Goal: Book appointment/travel/reservation

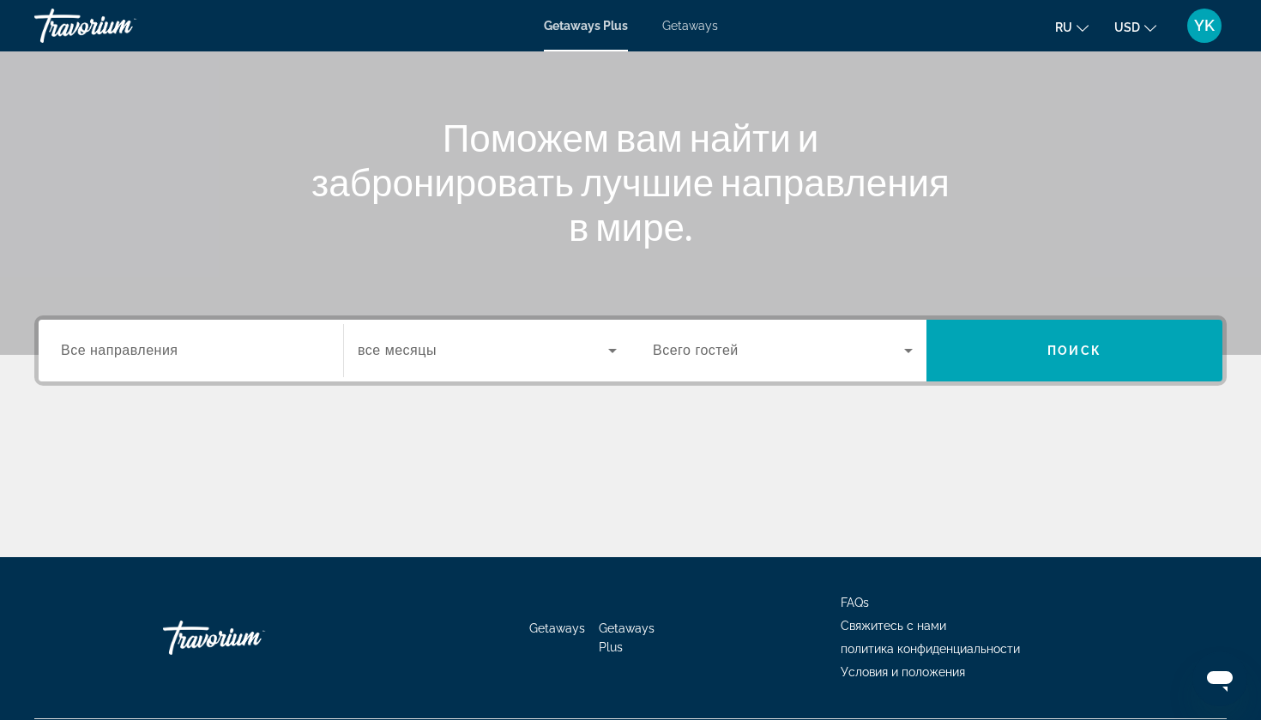
scroll to position [172, 0]
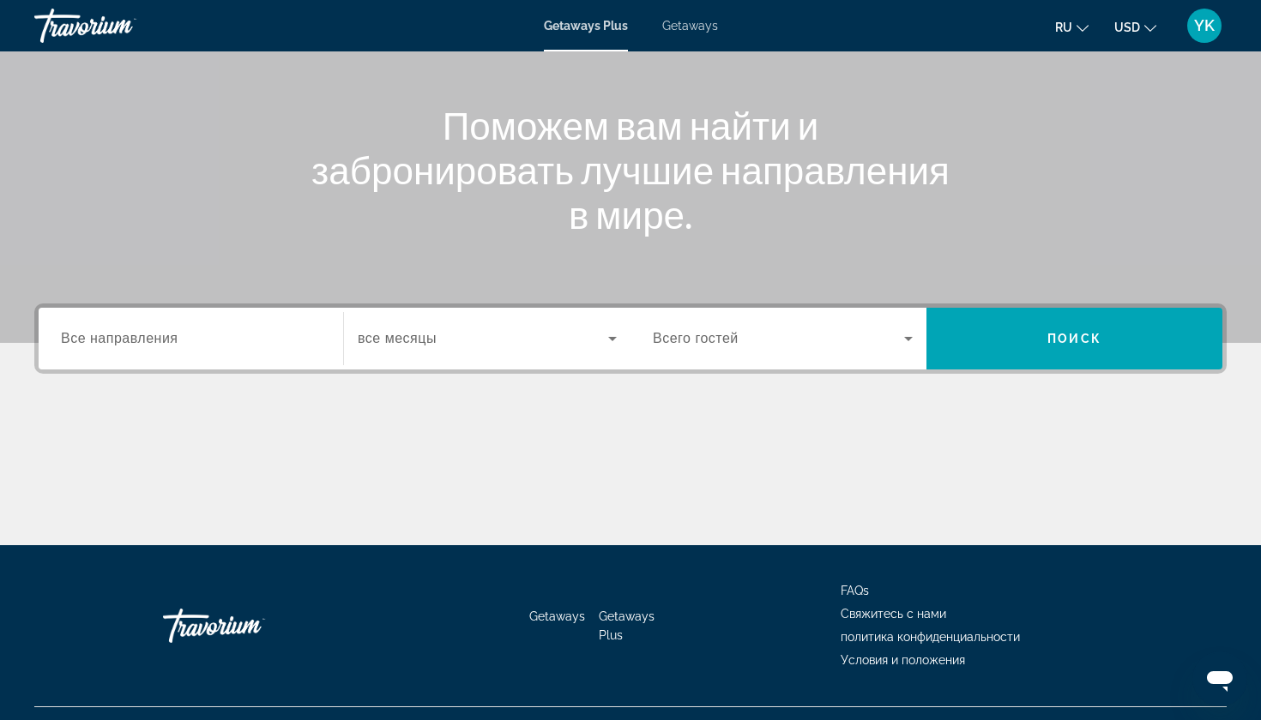
click at [132, 339] on span "Все направления" at bounding box center [119, 338] width 117 height 15
click at [132, 339] on input "Destination Все направления" at bounding box center [191, 339] width 260 height 21
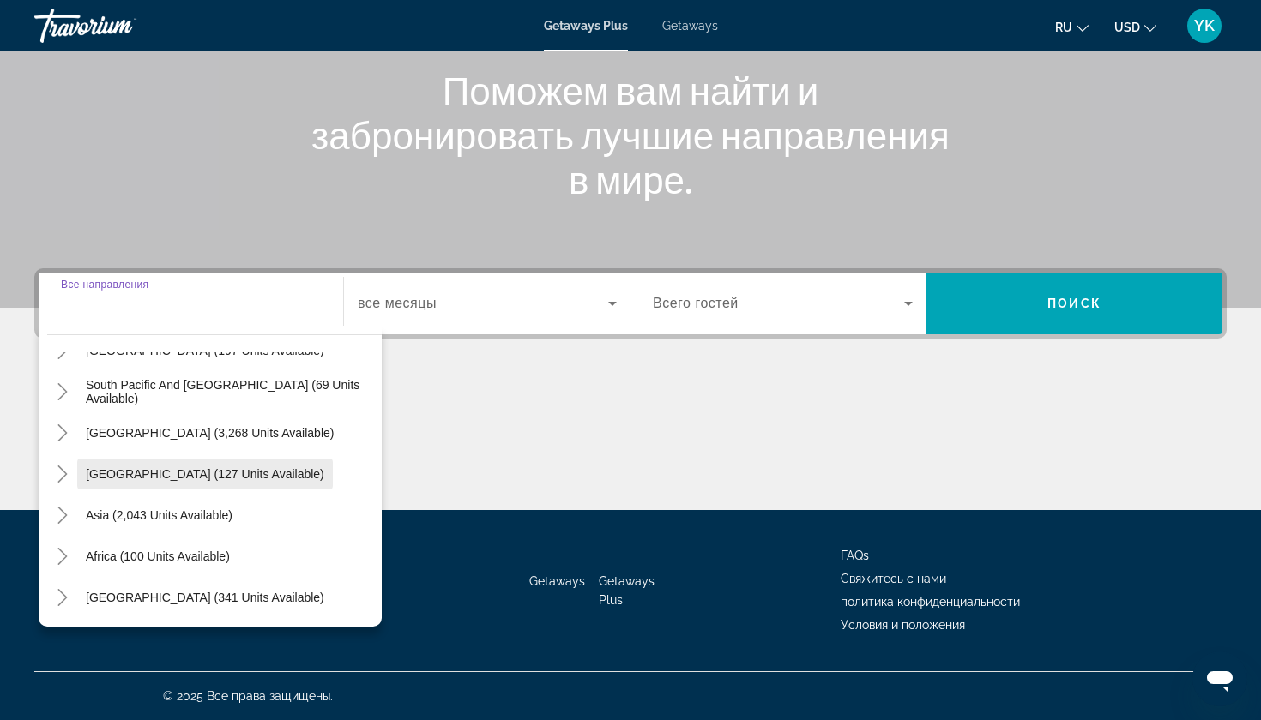
scroll to position [278, 0]
click at [60, 514] on icon "Toggle Asia (2,043 units available)" at bounding box center [62, 515] width 17 height 17
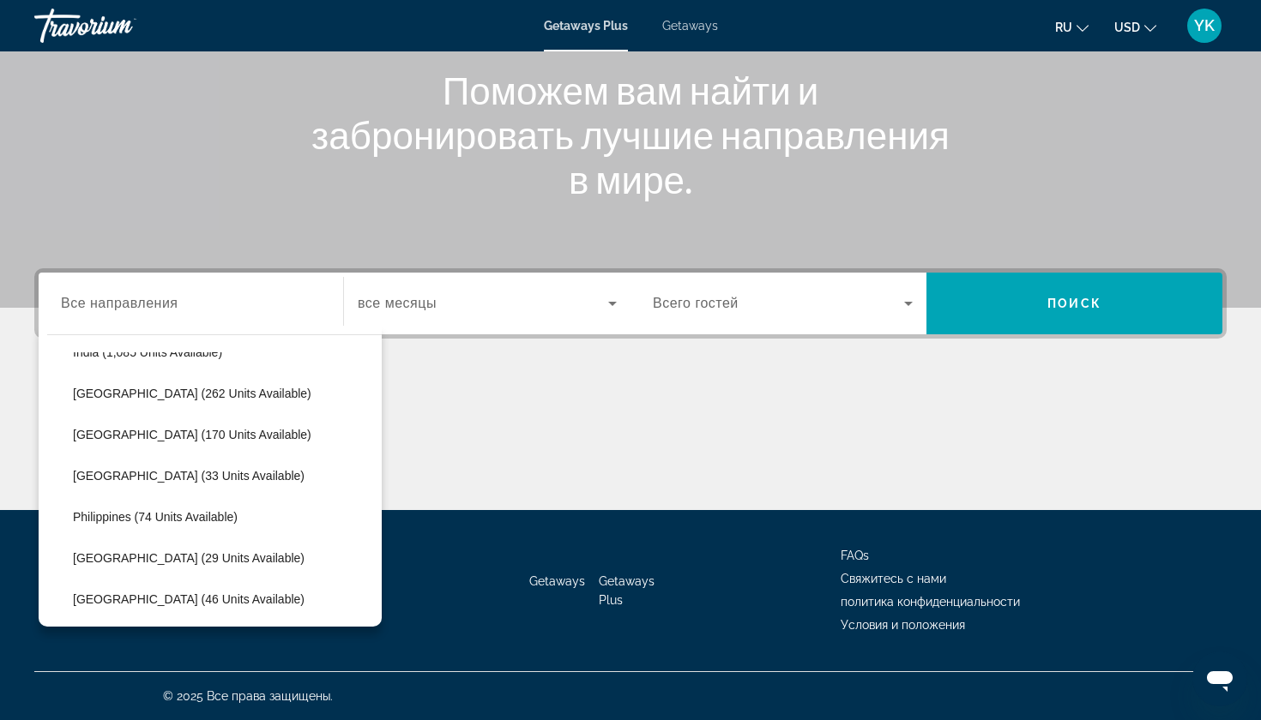
scroll to position [610, 0]
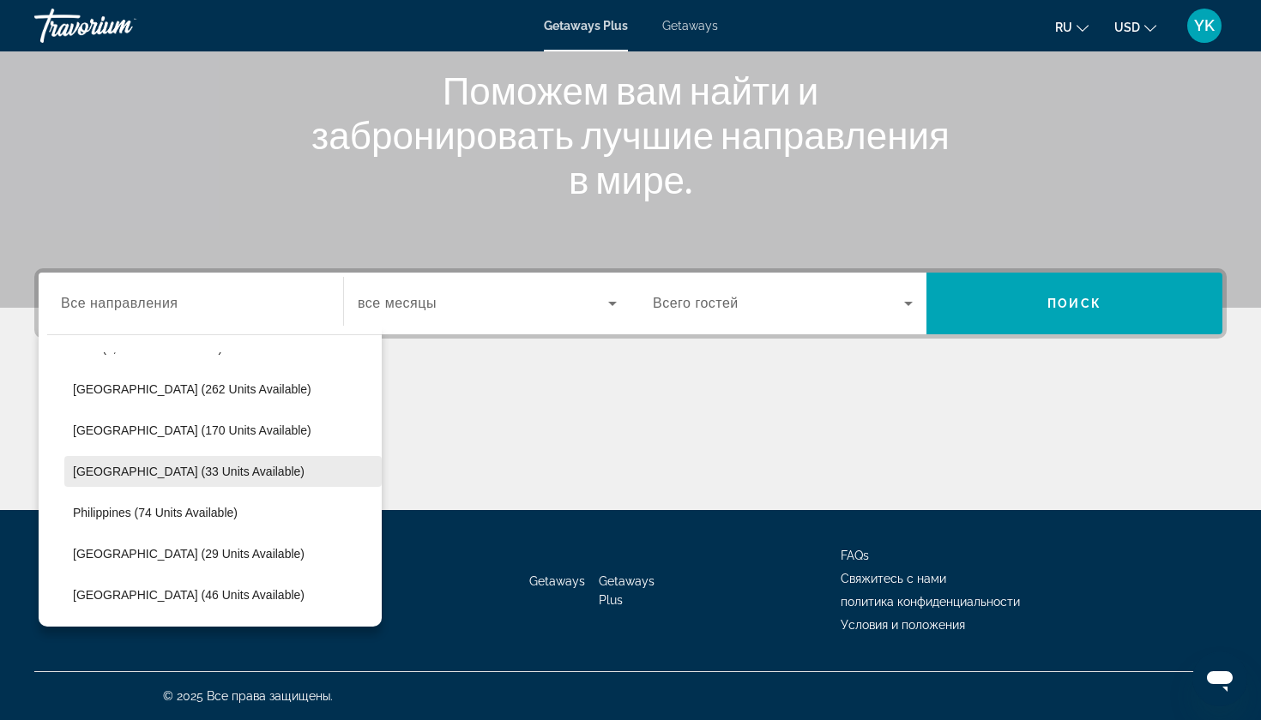
click at [97, 468] on span "[GEOGRAPHIC_DATA] (33 units available)" at bounding box center [189, 472] width 232 height 14
type input "**********"
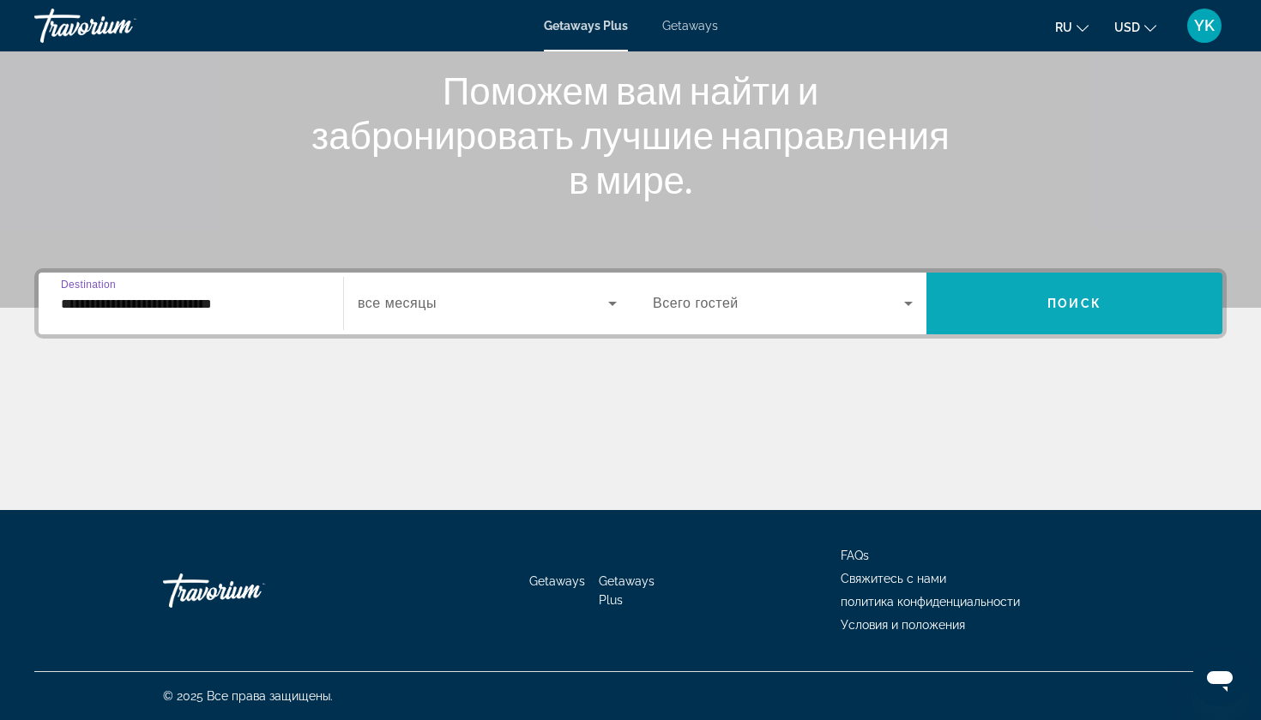
click at [1053, 316] on span "Search widget" at bounding box center [1074, 303] width 296 height 41
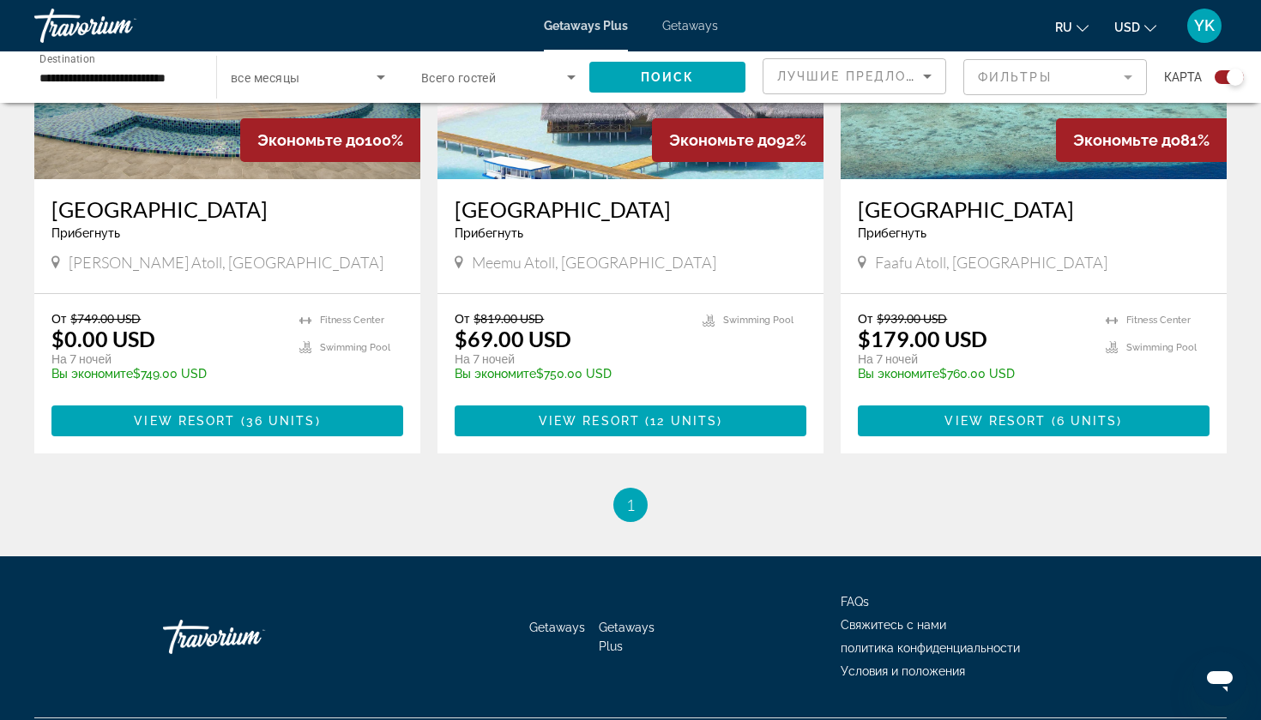
scroll to position [791, 0]
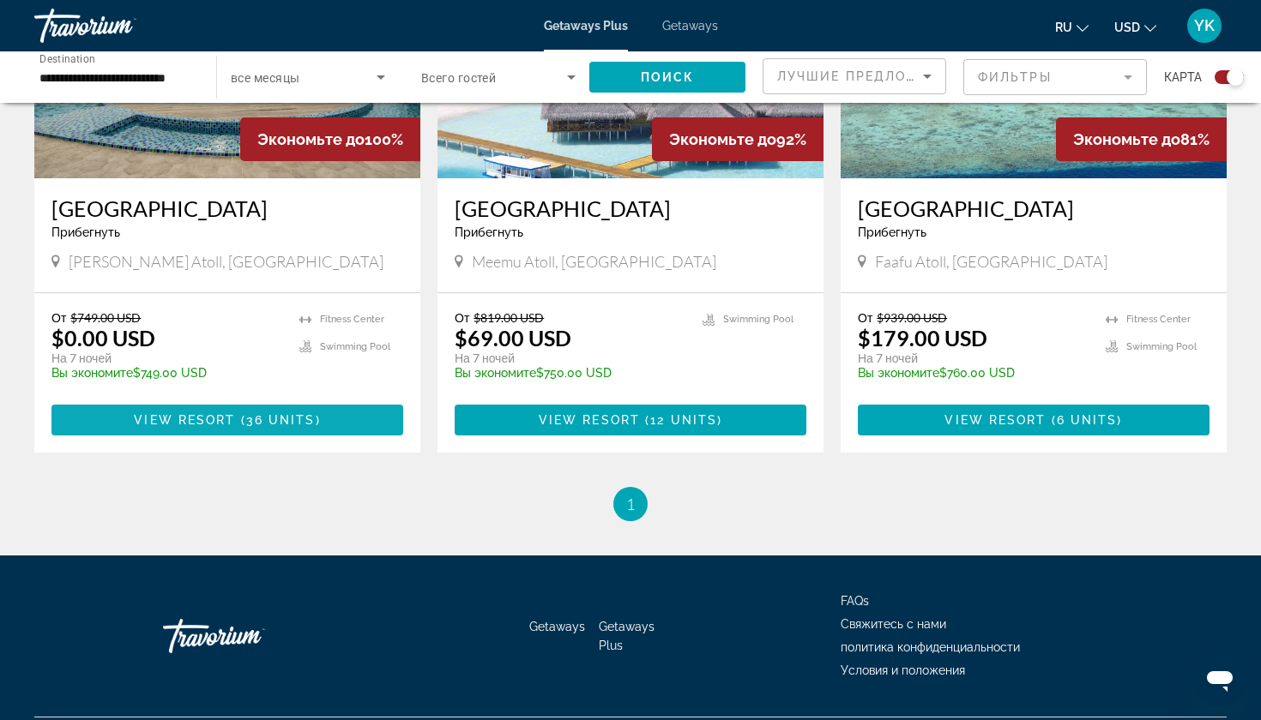
click at [138, 424] on span "View Resort" at bounding box center [184, 420] width 101 height 14
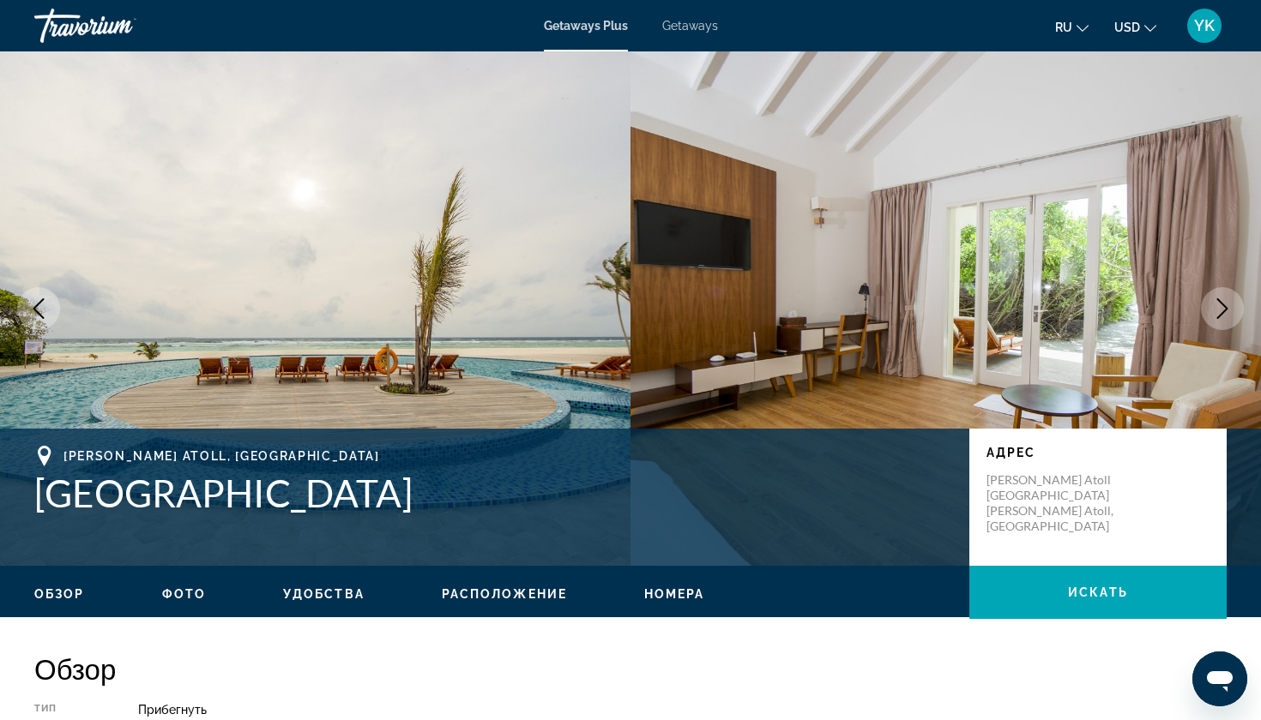
click at [175, 604] on div "Обзор Фото Удобства Расположение Номера искать" at bounding box center [630, 592] width 1261 height 53
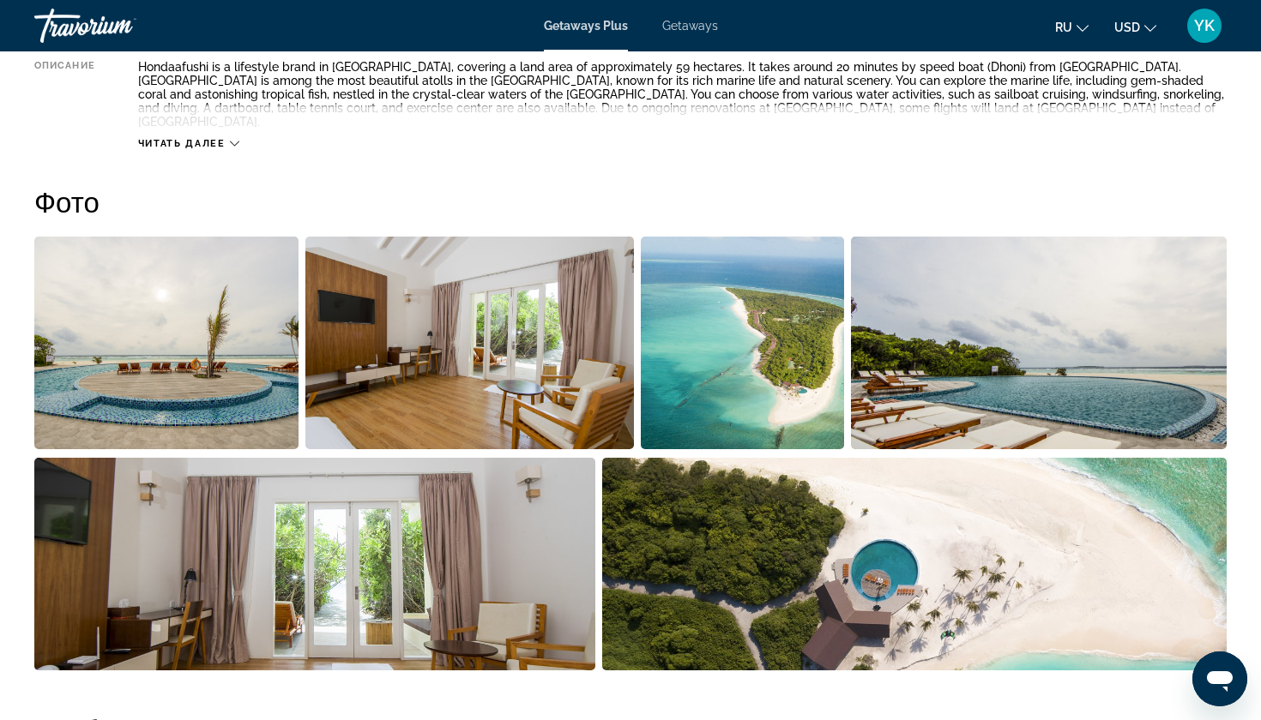
scroll to position [725, 0]
click at [214, 328] on img "Open full-screen image slider" at bounding box center [166, 342] width 264 height 213
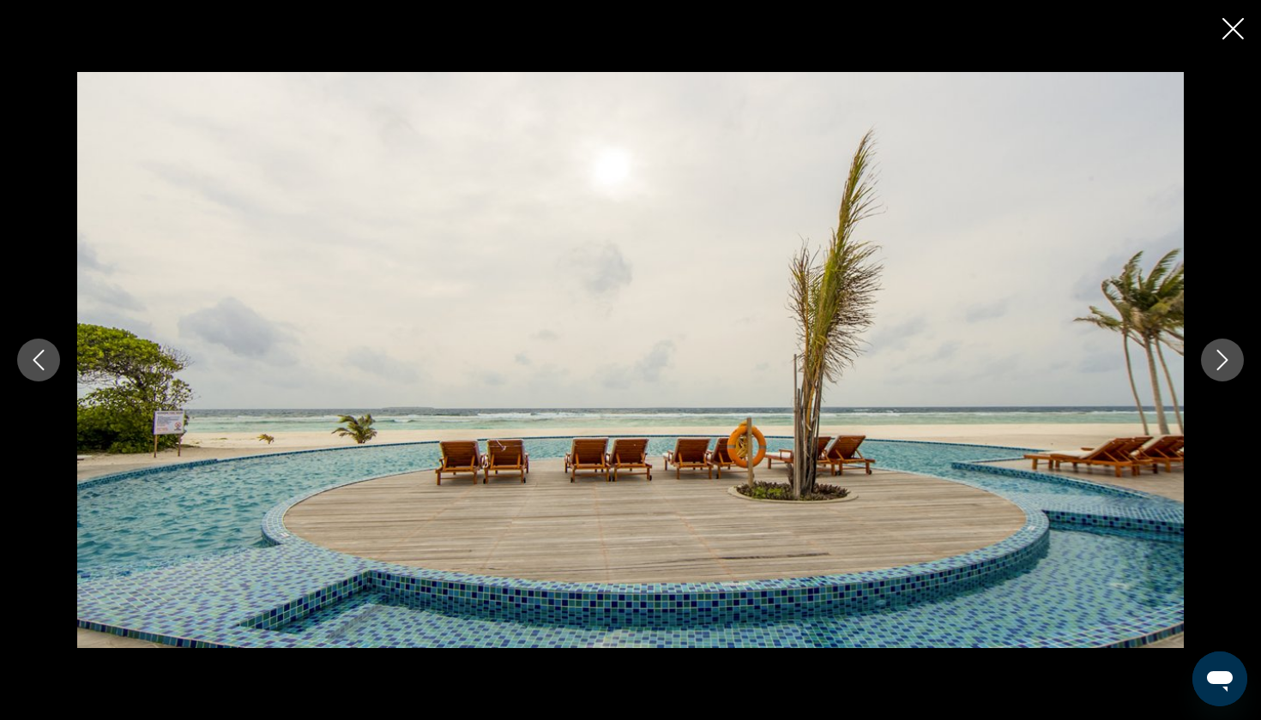
click at [1234, 367] on button "Next image" at bounding box center [1222, 360] width 43 height 43
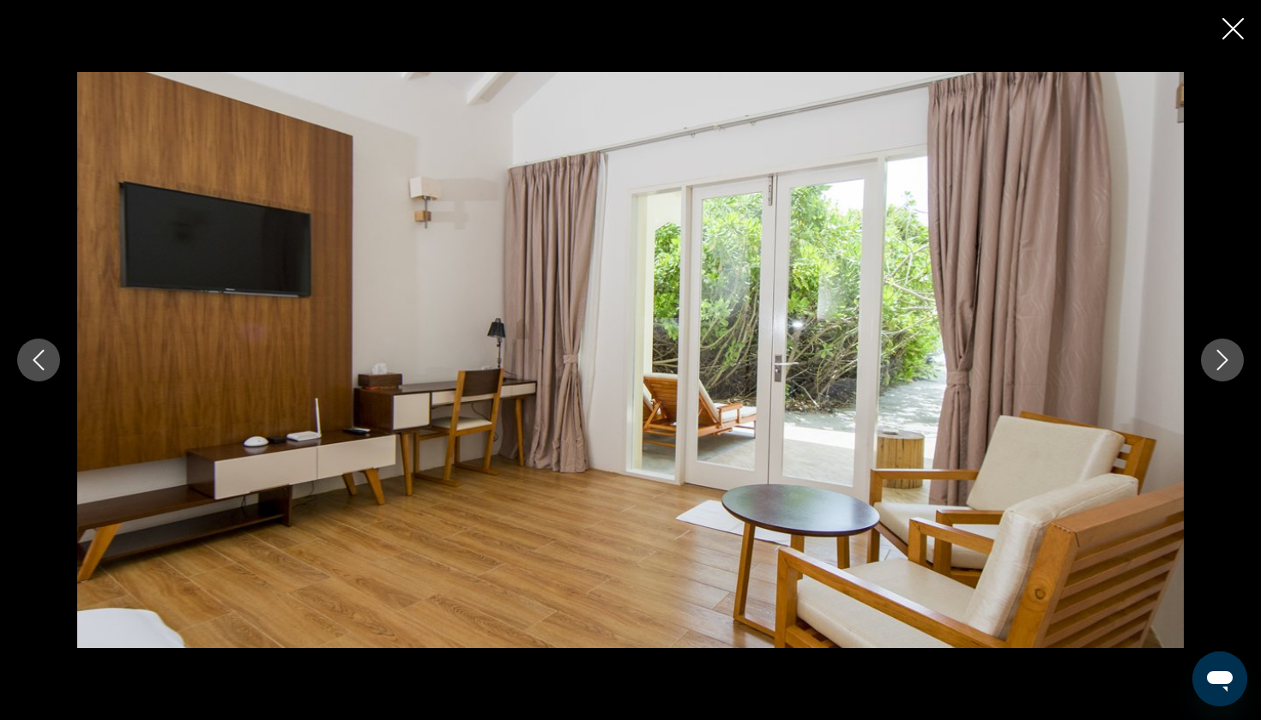
click at [1234, 367] on button "Next image" at bounding box center [1222, 360] width 43 height 43
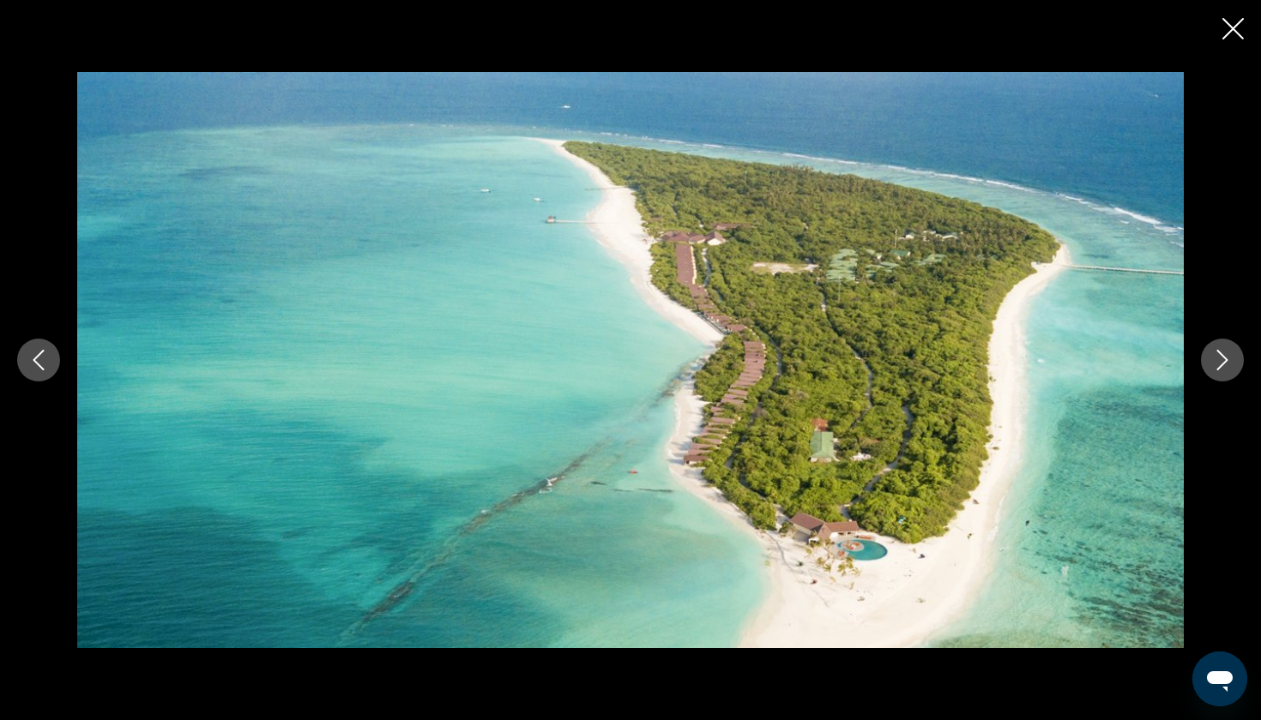
click at [1234, 367] on button "Next image" at bounding box center [1222, 360] width 43 height 43
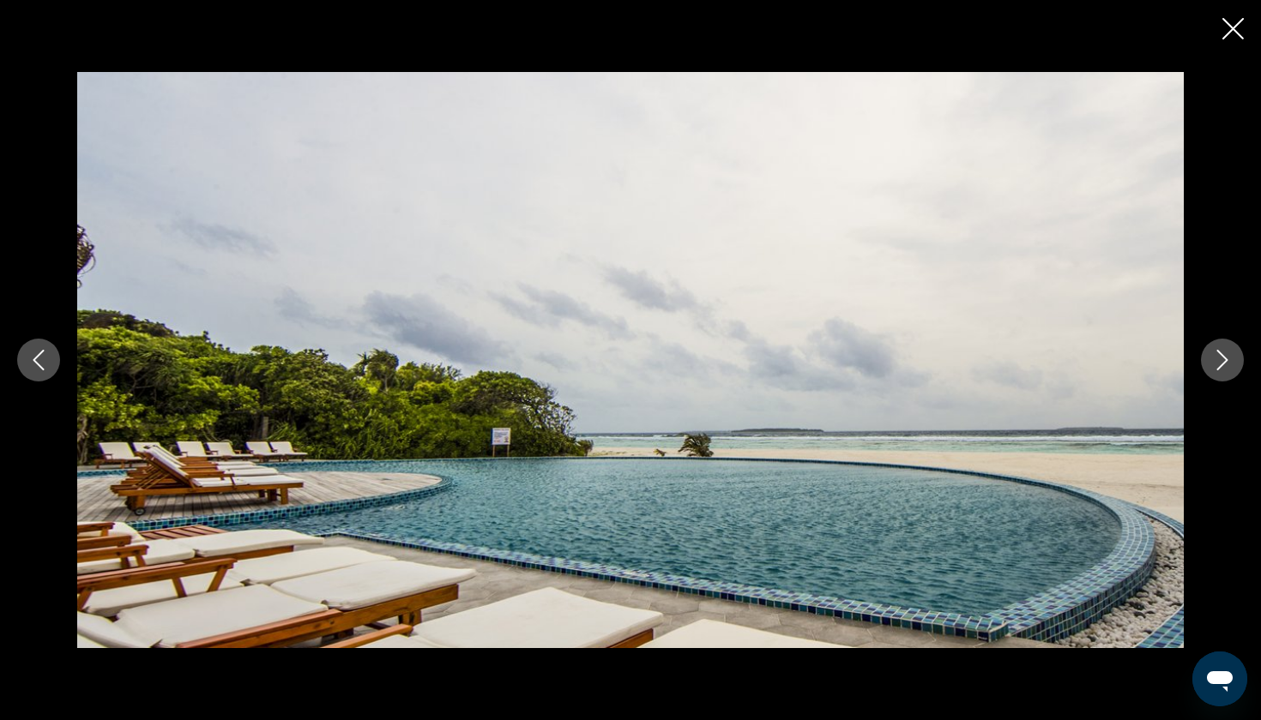
click at [1234, 367] on button "Next image" at bounding box center [1222, 360] width 43 height 43
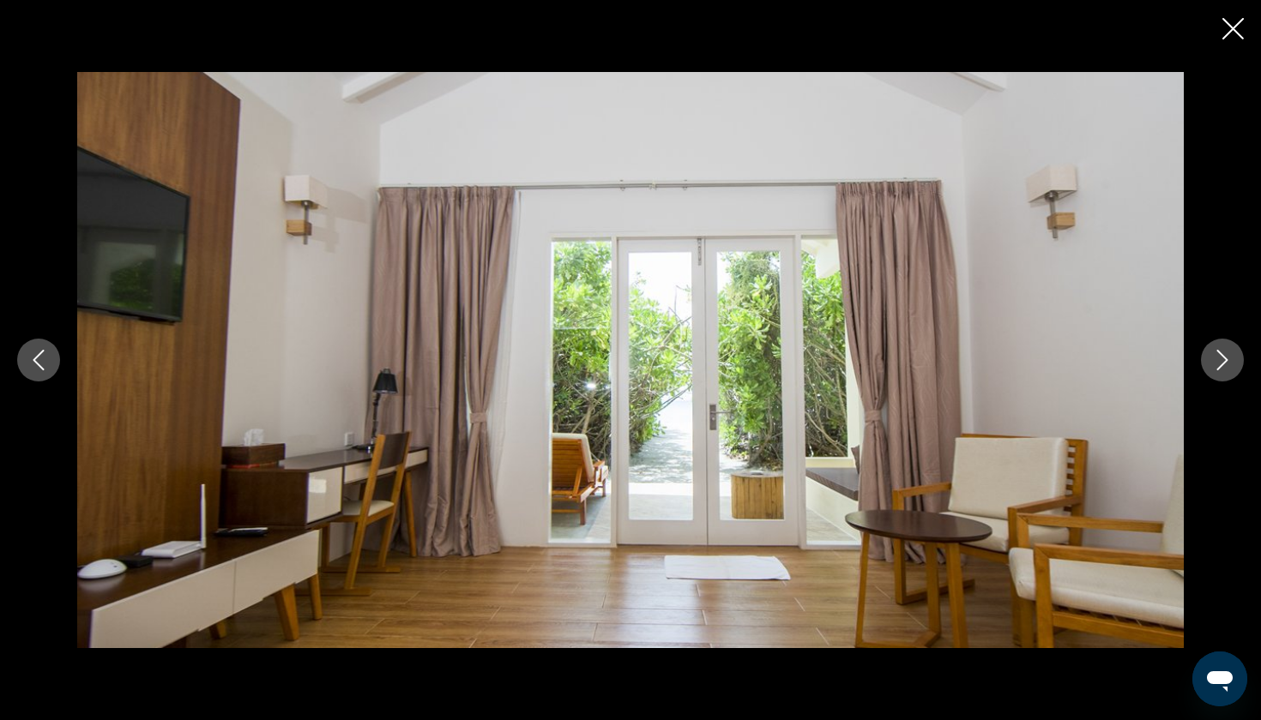
click at [1234, 367] on button "Next image" at bounding box center [1222, 360] width 43 height 43
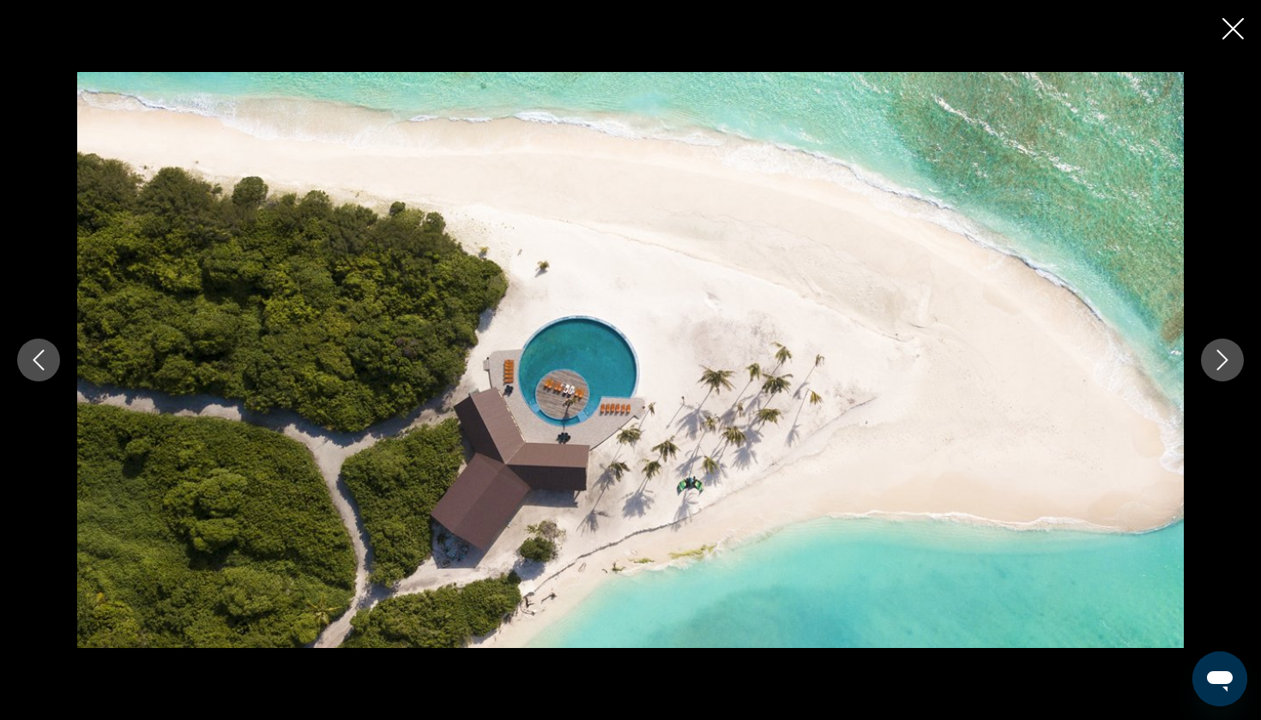
click at [1234, 367] on button "Next image" at bounding box center [1222, 360] width 43 height 43
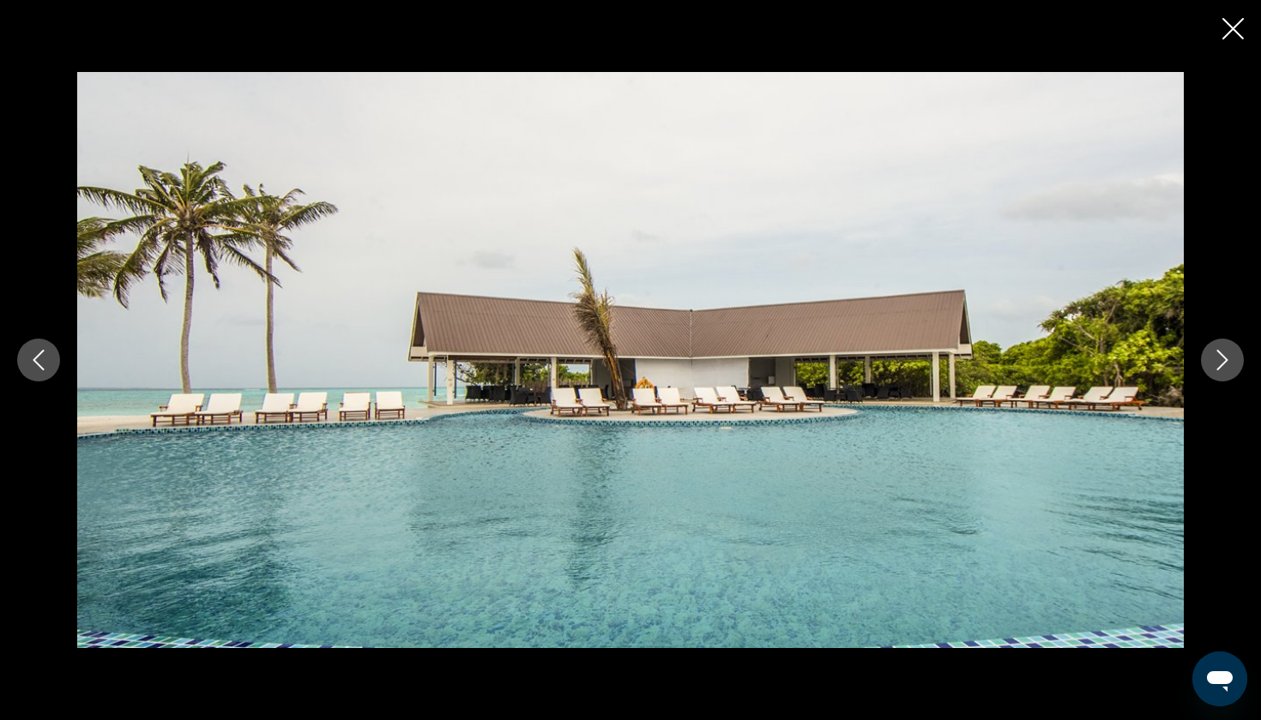
click at [1234, 367] on button "Next image" at bounding box center [1222, 360] width 43 height 43
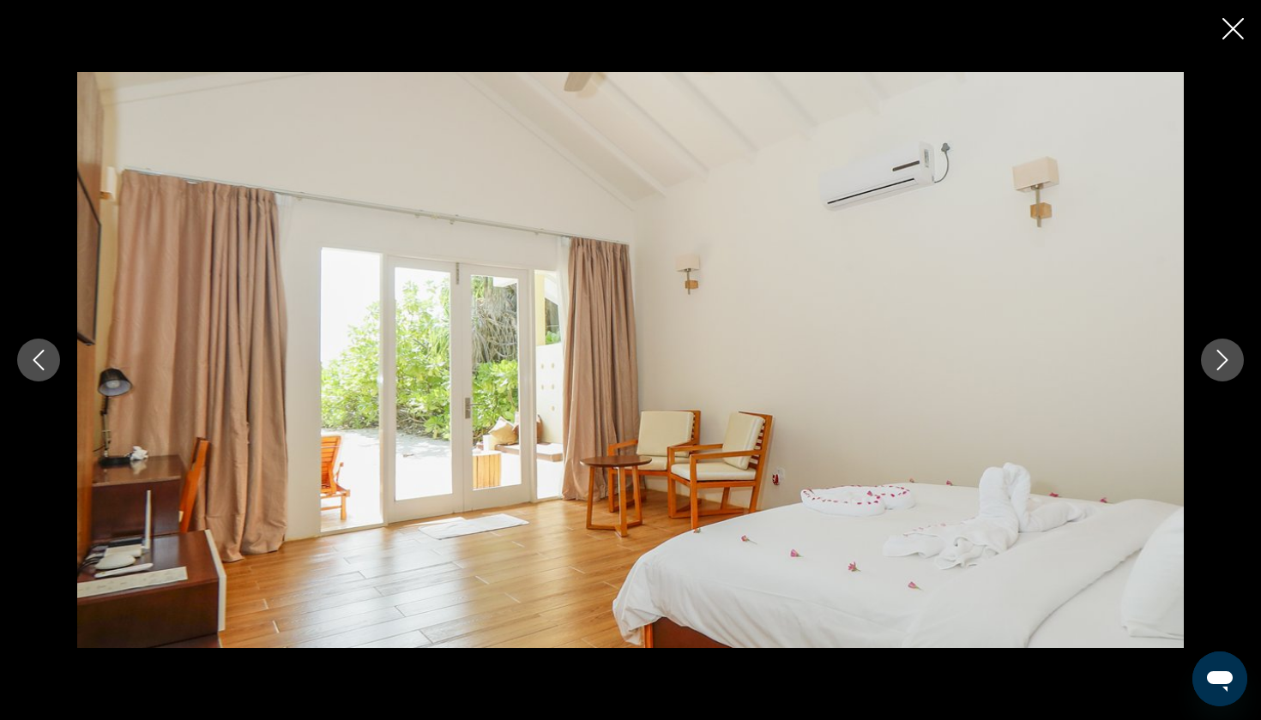
click at [1234, 367] on button "Next image" at bounding box center [1222, 360] width 43 height 43
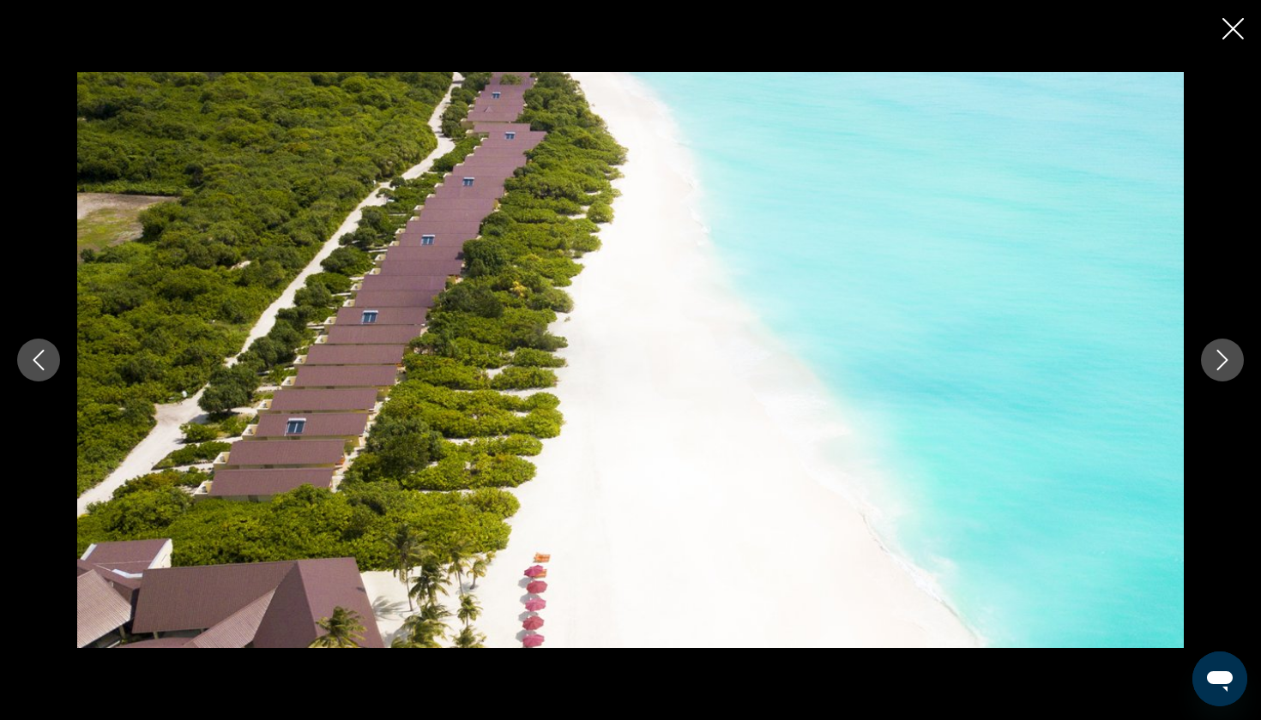
click at [1234, 367] on button "Next image" at bounding box center [1222, 360] width 43 height 43
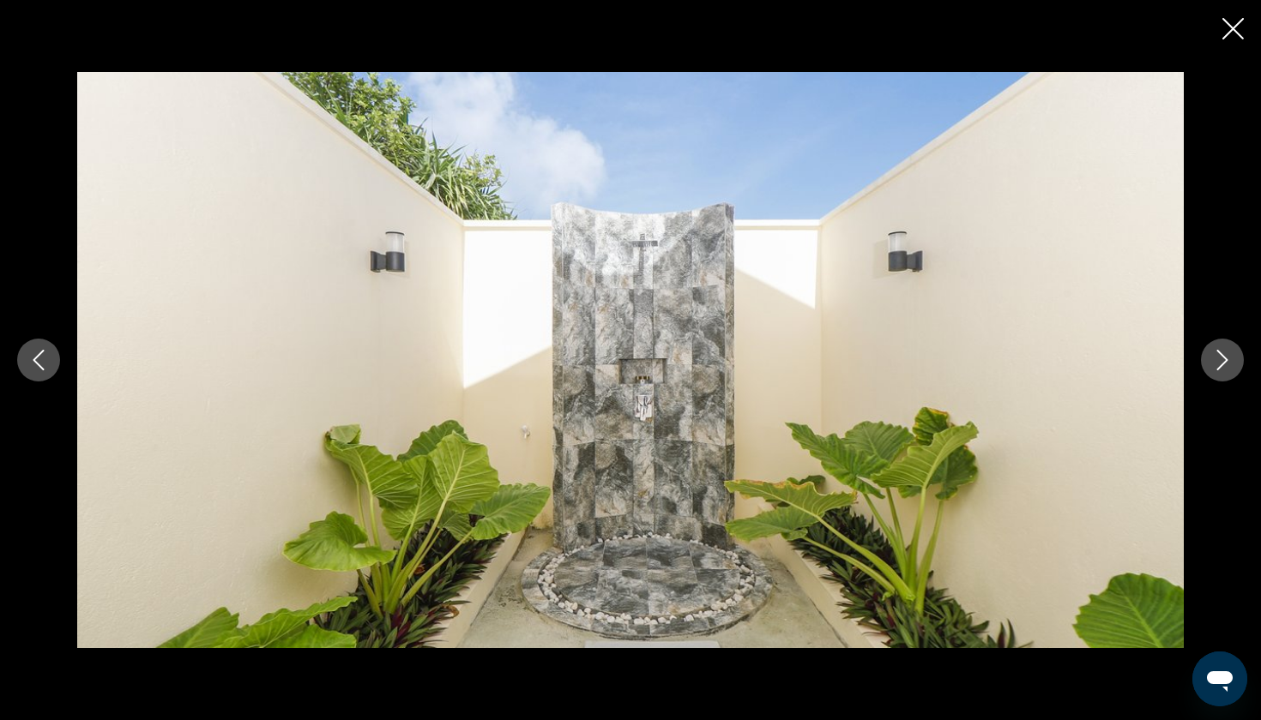
click at [1234, 367] on button "Next image" at bounding box center [1222, 360] width 43 height 43
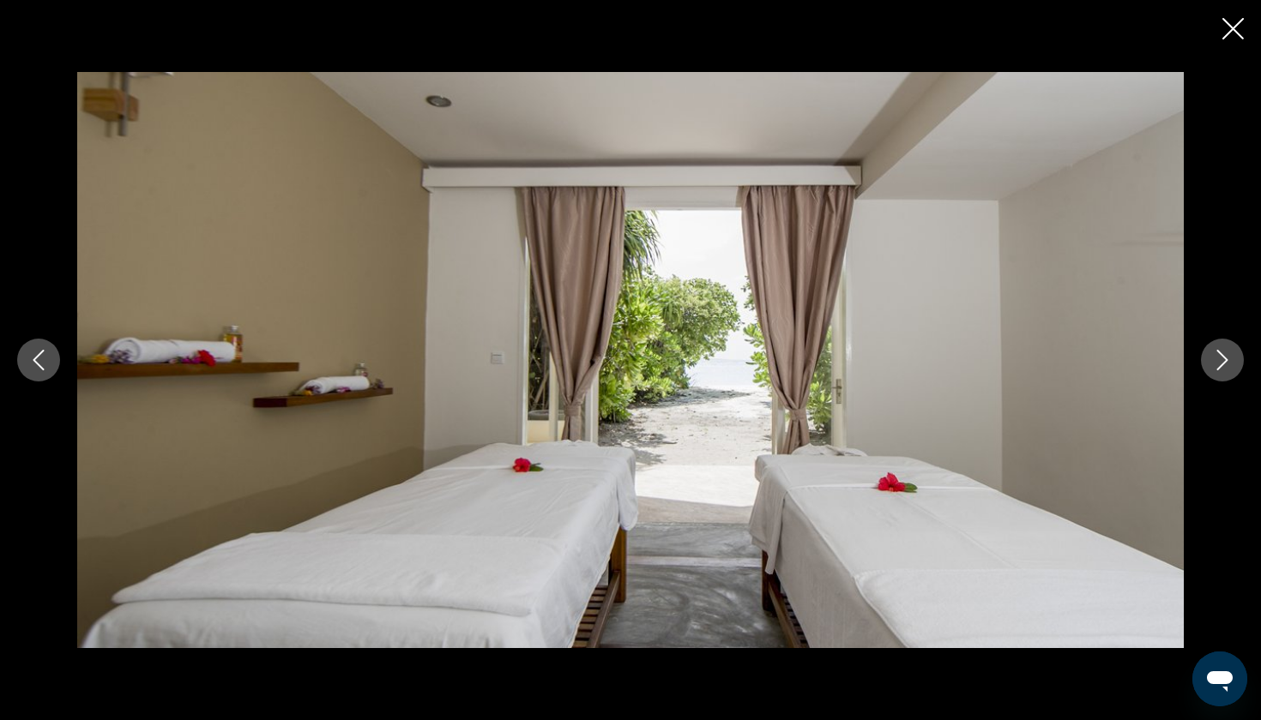
click at [1234, 367] on button "Next image" at bounding box center [1222, 360] width 43 height 43
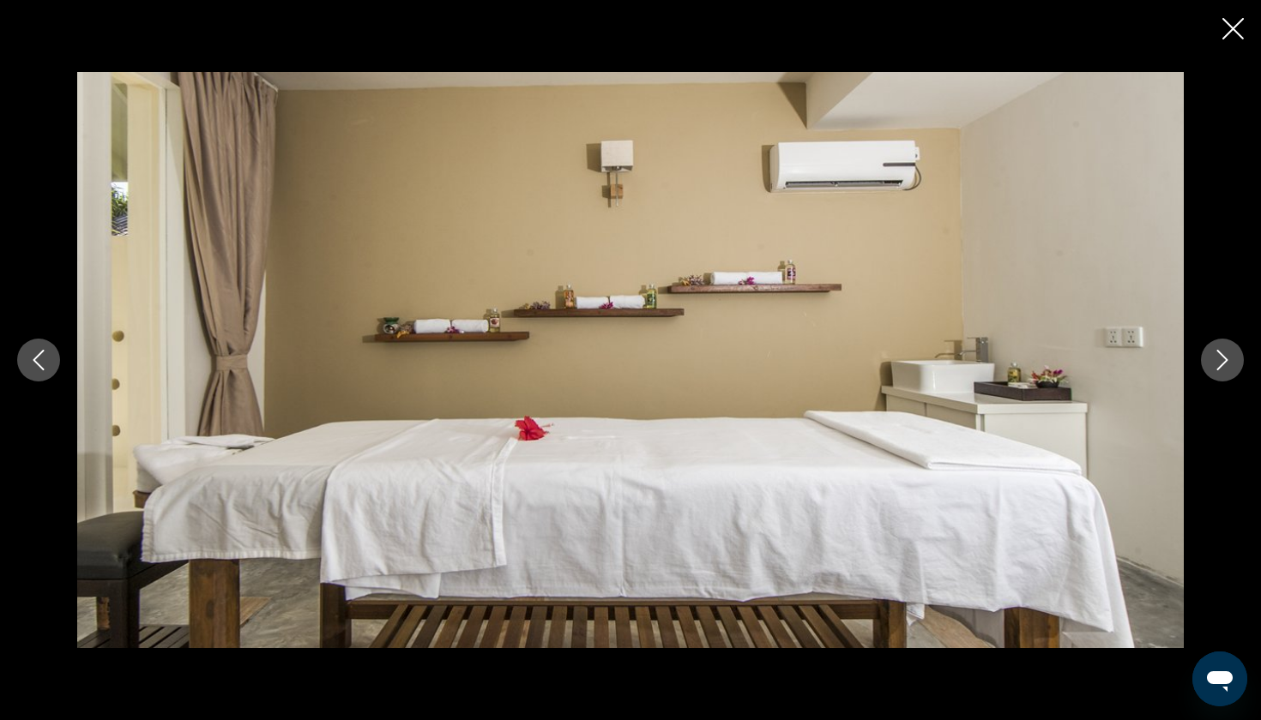
click at [1234, 367] on button "Next image" at bounding box center [1222, 360] width 43 height 43
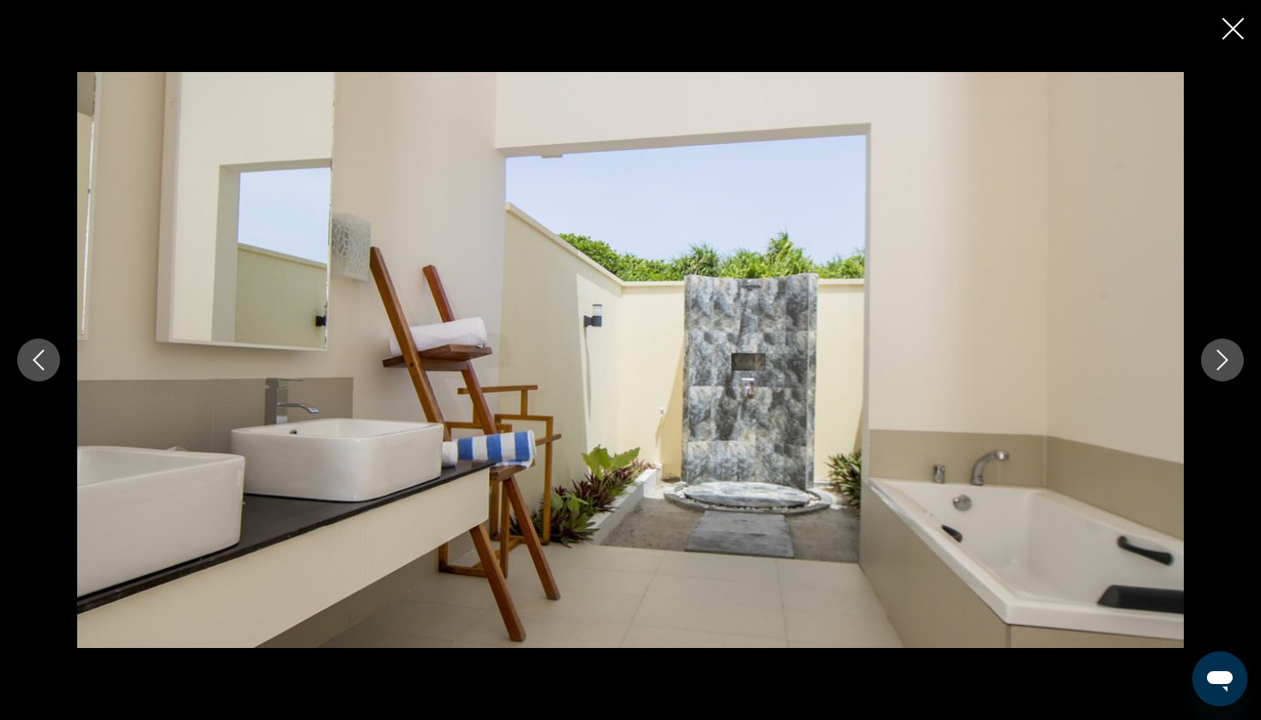
click at [1234, 367] on button "Next image" at bounding box center [1222, 360] width 43 height 43
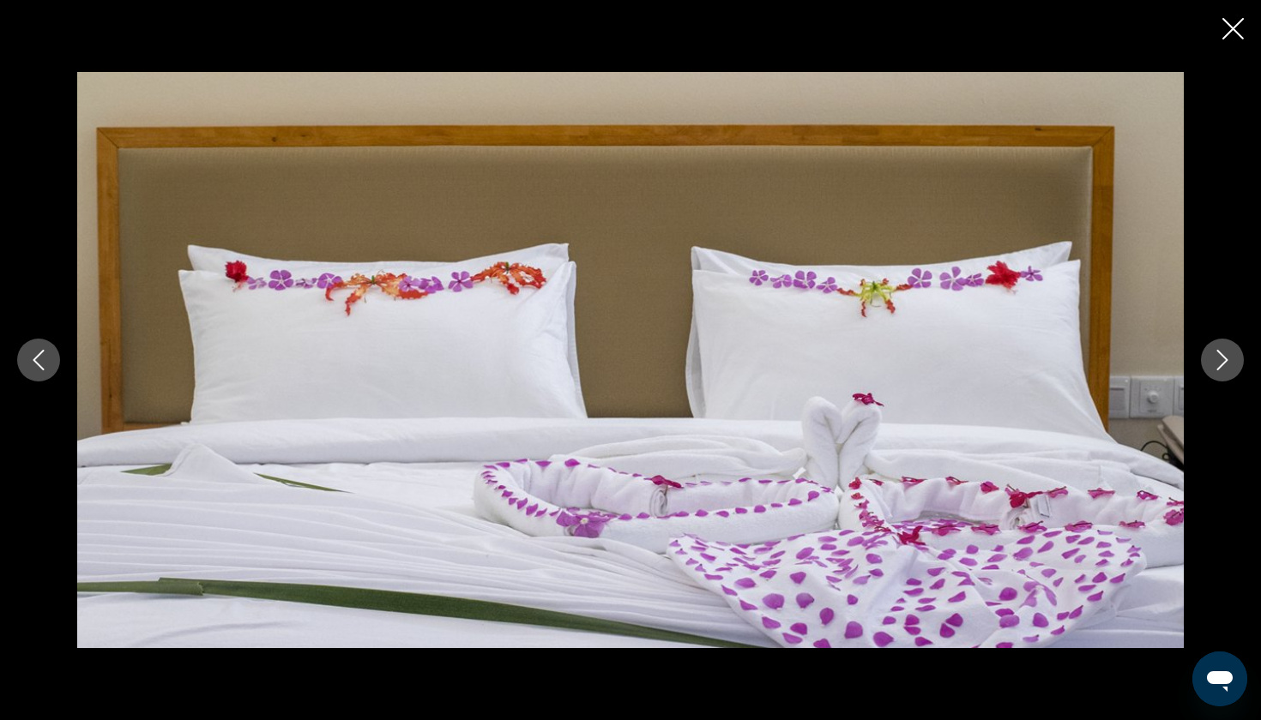
click at [1234, 367] on button "Next image" at bounding box center [1222, 360] width 43 height 43
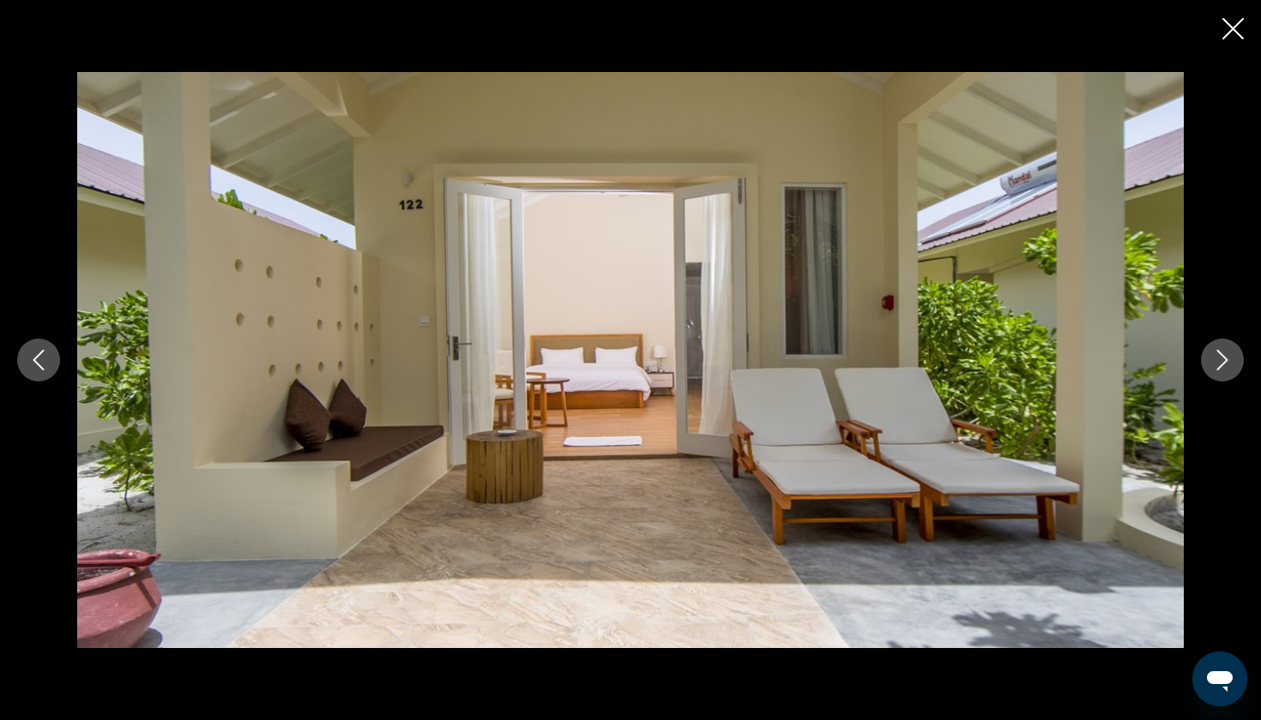
click at [1234, 367] on button "Next image" at bounding box center [1222, 360] width 43 height 43
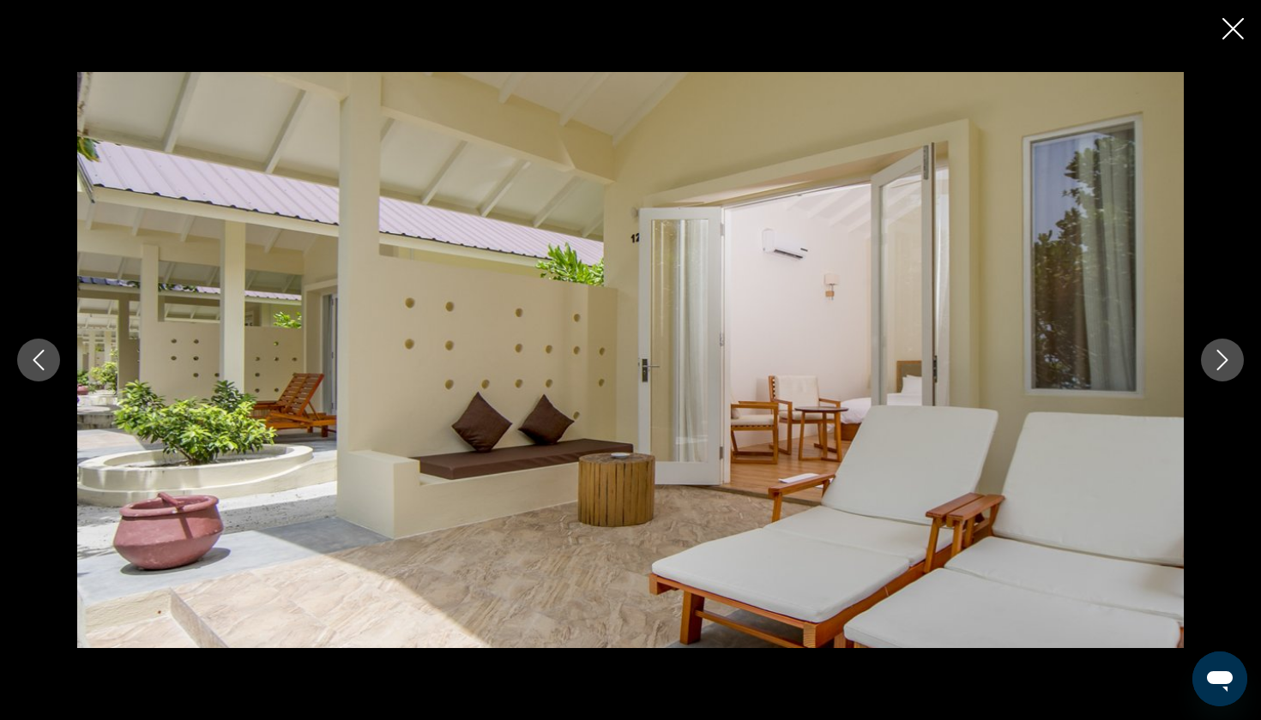
click at [1234, 367] on button "Next image" at bounding box center [1222, 360] width 43 height 43
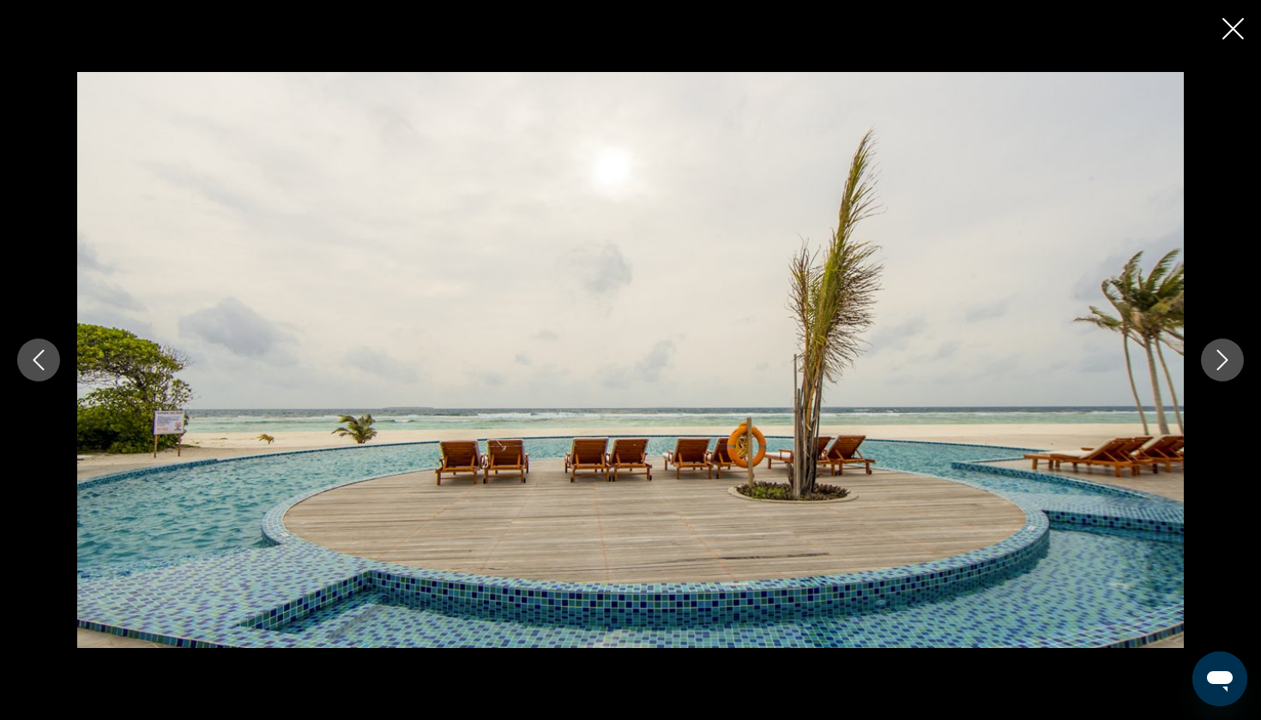
click at [1234, 367] on button "Next image" at bounding box center [1222, 360] width 43 height 43
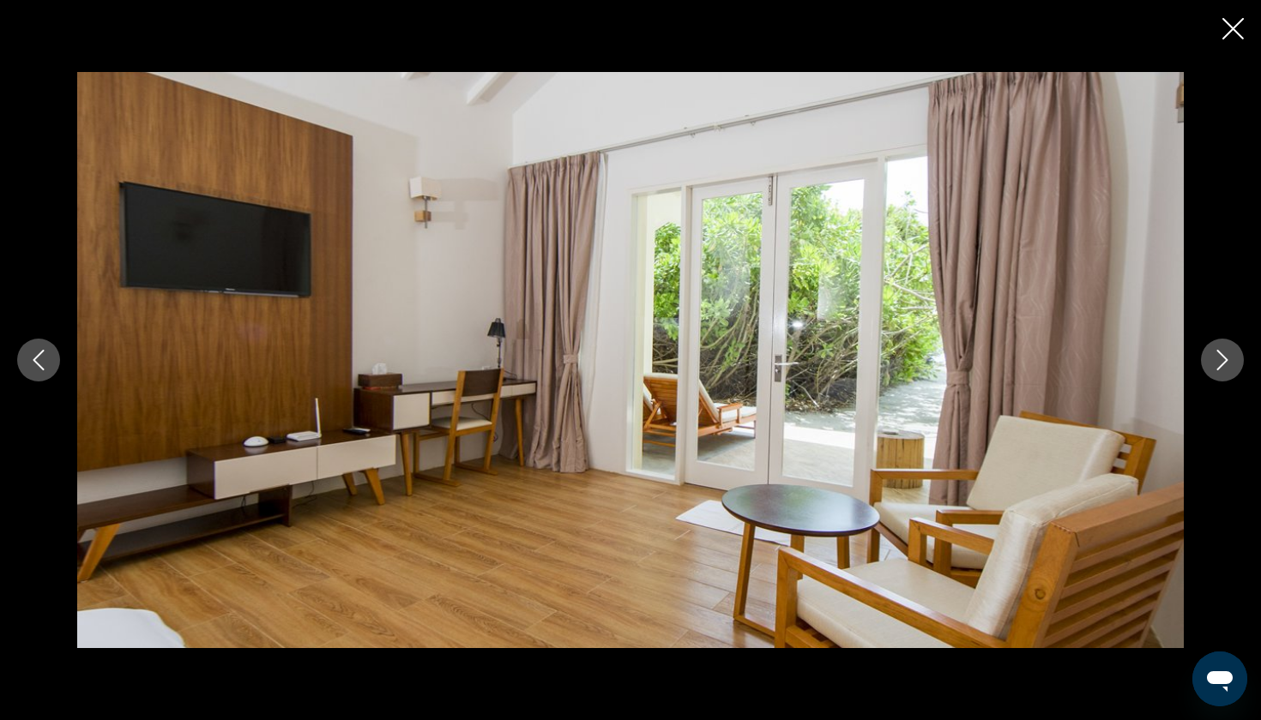
click at [1234, 367] on button "Next image" at bounding box center [1222, 360] width 43 height 43
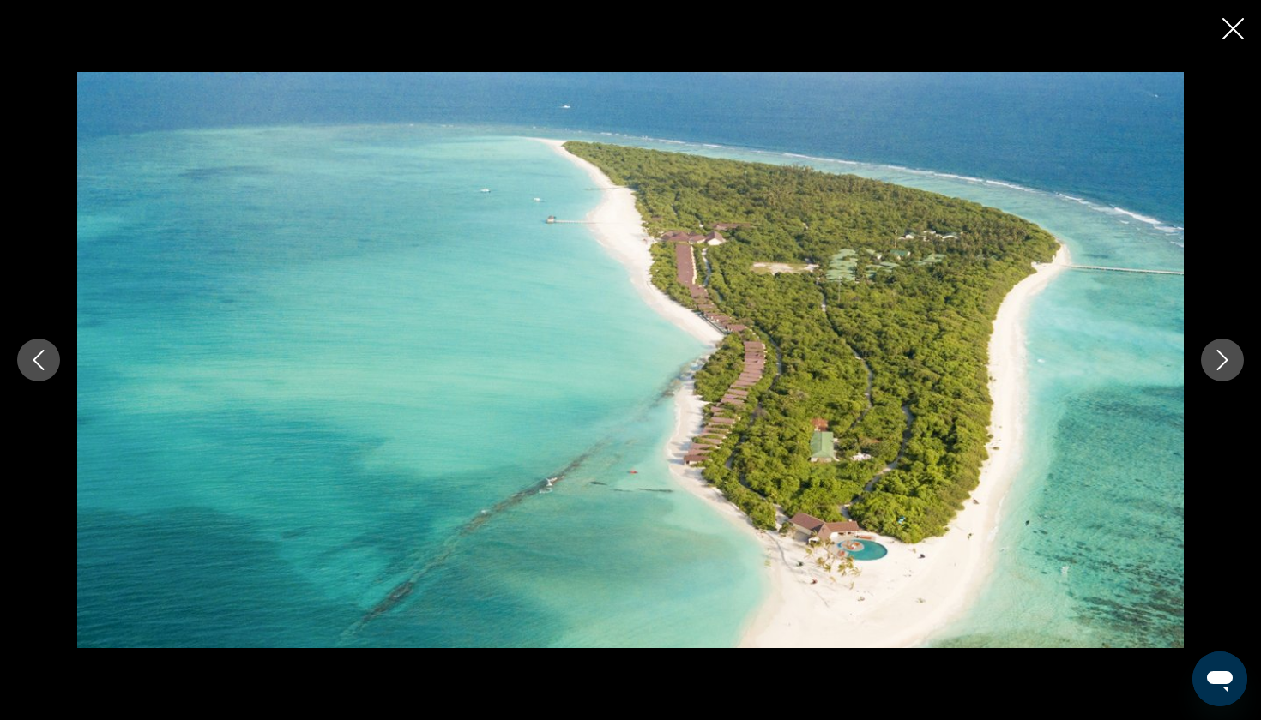
click at [1233, 40] on button "Close slideshow" at bounding box center [1232, 30] width 21 height 27
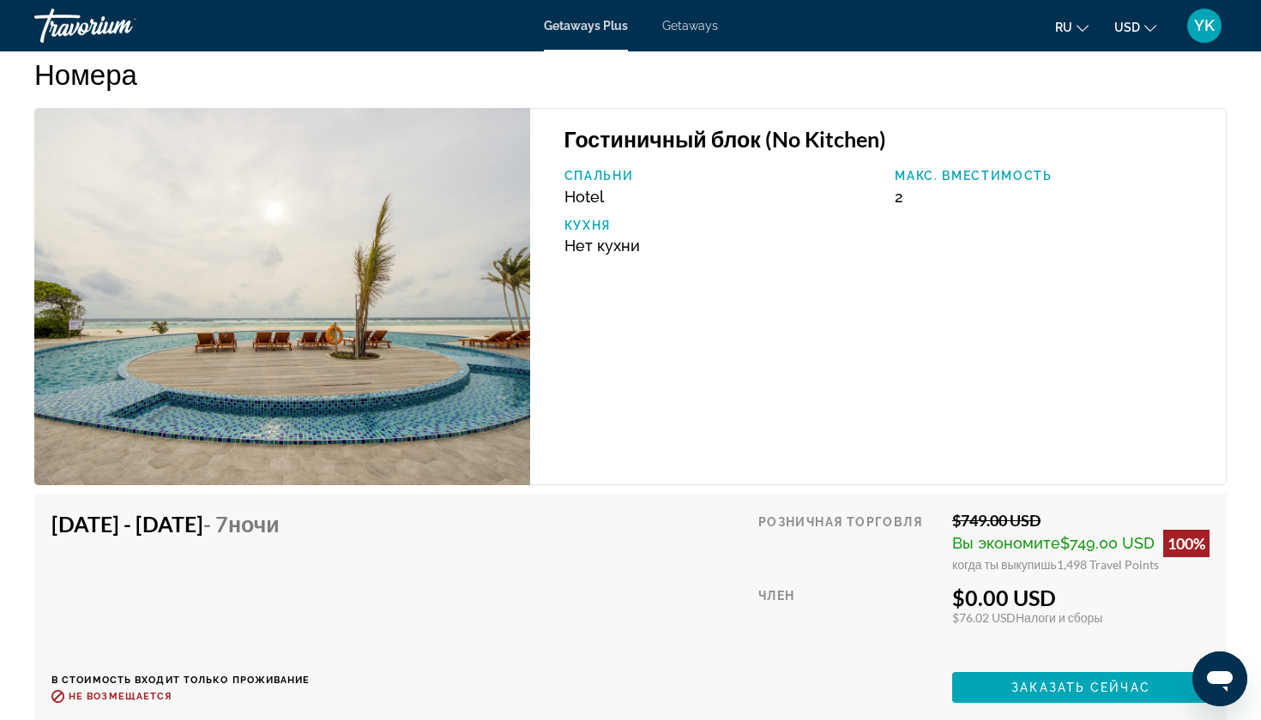
scroll to position [3156, 0]
